Goal: Task Accomplishment & Management: Manage account settings

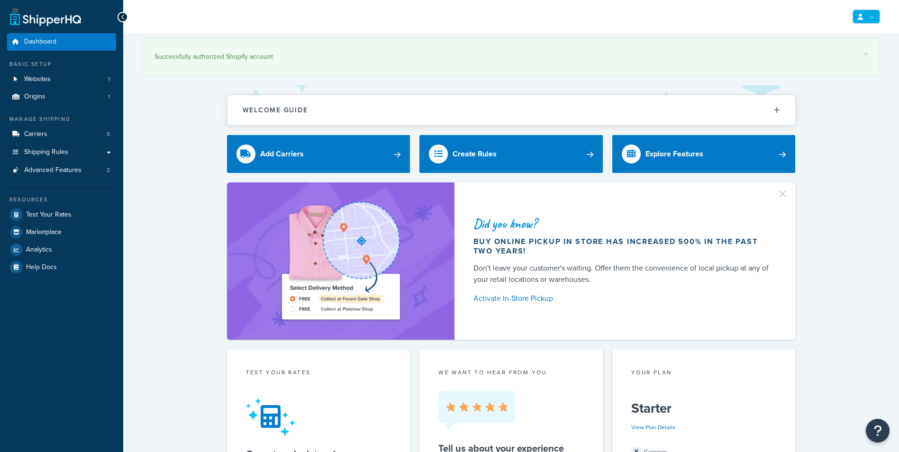
click at [870, 12] on link at bounding box center [866, 16] width 27 height 14
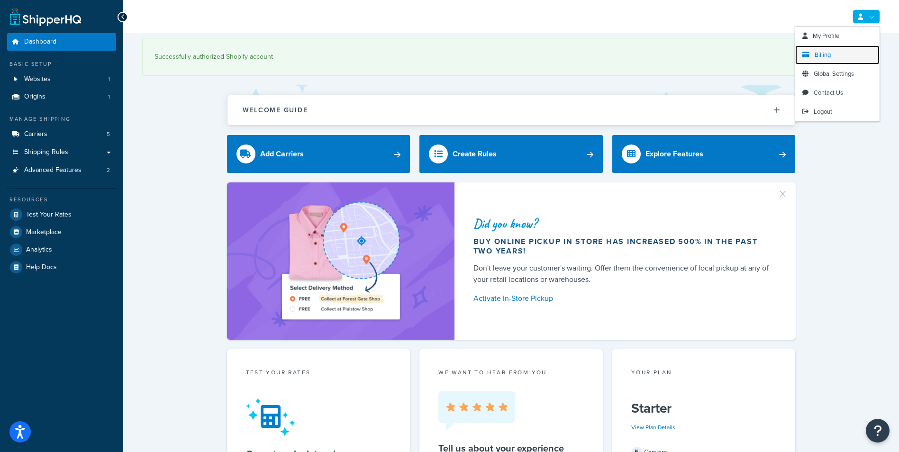
click at [830, 51] on span "Billing" at bounding box center [823, 54] width 16 height 9
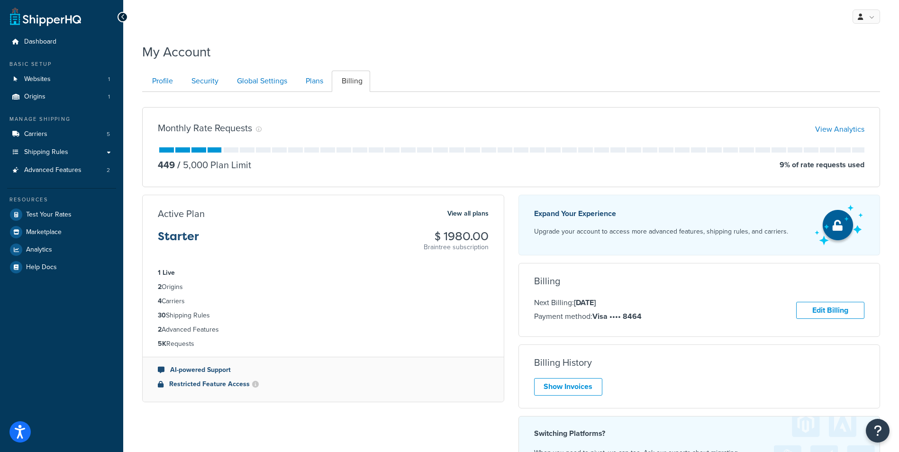
click at [573, 401] on div "Billing History Show Invoices" at bounding box center [700, 377] width 362 height 64
click at [570, 390] on link "Show Invoices" at bounding box center [568, 387] width 68 height 18
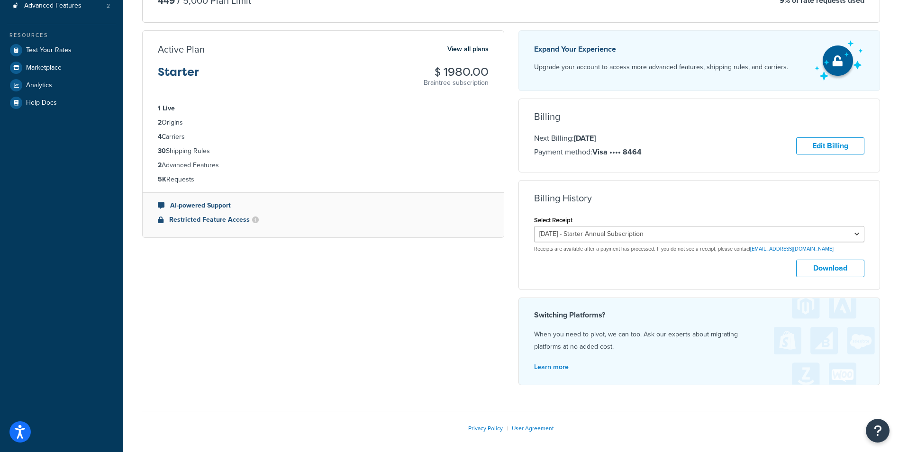
scroll to position [190, 0]
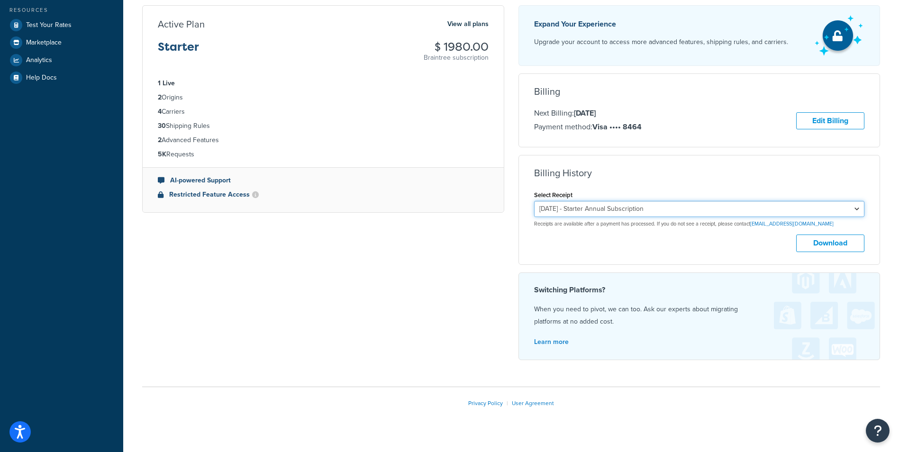
click at [685, 213] on select "[DATE] - Starter Annual Subscription [DATE] - Starter Annual Subscription [DATE…" at bounding box center [699, 209] width 331 height 16
click at [670, 189] on div "Select Receipt [DATE] - Starter Annual Subscription [DATE] - Starter Annual Sub…" at bounding box center [699, 208] width 331 height 39
